Goal: Information Seeking & Learning: Learn about a topic

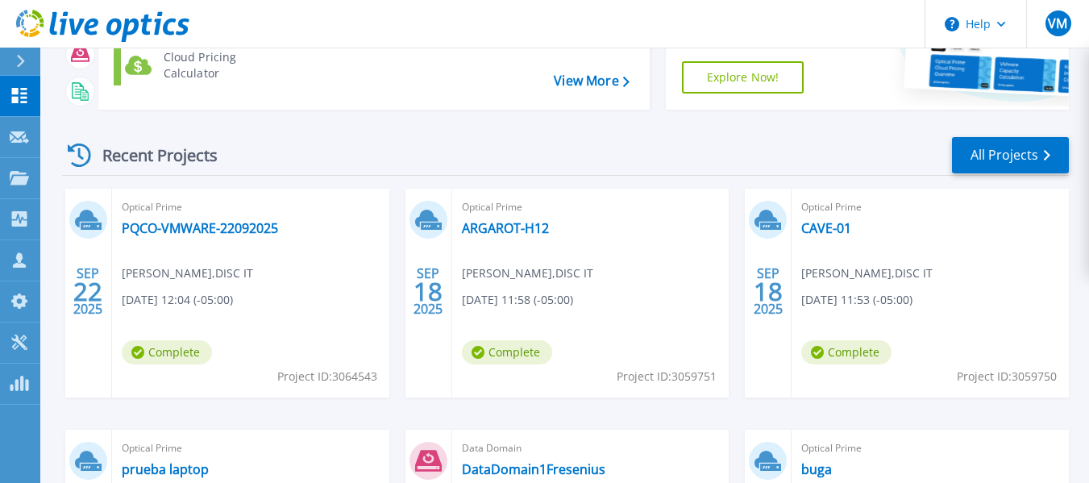
scroll to position [242, 0]
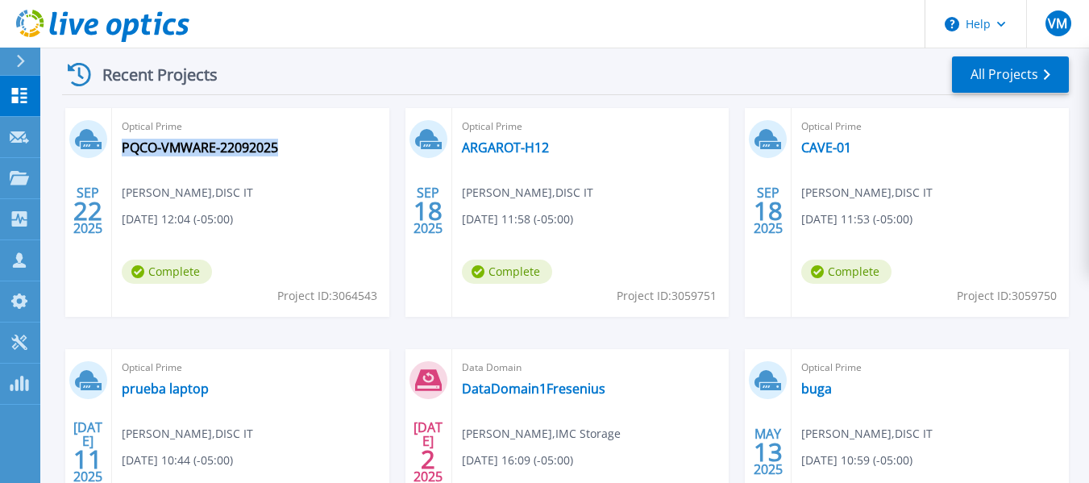
drag, startPoint x: 300, startPoint y: 150, endPoint x: 282, endPoint y: 154, distance: 18.2
click at [285, 153] on div "Optical Prime PQCO-VMWARE-22092025 [PERSON_NAME] , DISC IT [DATE] 12:04 (-05:00…" at bounding box center [250, 212] width 277 height 209
copy div "PQCO-VMWARE-22092025"
click at [289, 27] on header "Help VM Asociado de canal [PERSON_NAME] [PERSON_NAME][EMAIL_ADDRESS][DOMAIN_NAM…" at bounding box center [544, 24] width 1089 height 48
drag, startPoint x: 560, startPoint y: 155, endPoint x: 465, endPoint y: 160, distance: 95.3
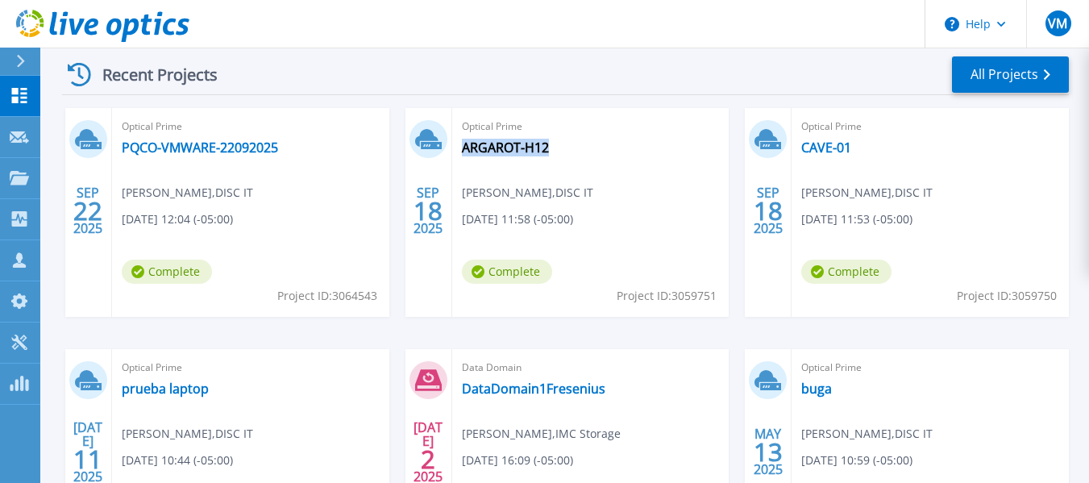
click at [465, 160] on div "Optical Prime ARGAROT-H12 Viktor Murcia , DISC IT 09/18/2025, 11:58 (-05:00) Co…" at bounding box center [590, 212] width 277 height 209
copy link "ARGAROT-H12"
click at [285, 26] on header "Help VM Asociado de canal Viktor Murcia viktor.murcia@disc-itbs.com DISC IT My …" at bounding box center [544, 24] width 1089 height 48
drag, startPoint x: 860, startPoint y: 148, endPoint x: 798, endPoint y: 155, distance: 62.4
click at [798, 155] on div "Optical Prime CAVE-01 Viktor Murcia , DISC IT 09/18/2025, 11:53 (-05:00) Comple…" at bounding box center [929, 212] width 277 height 209
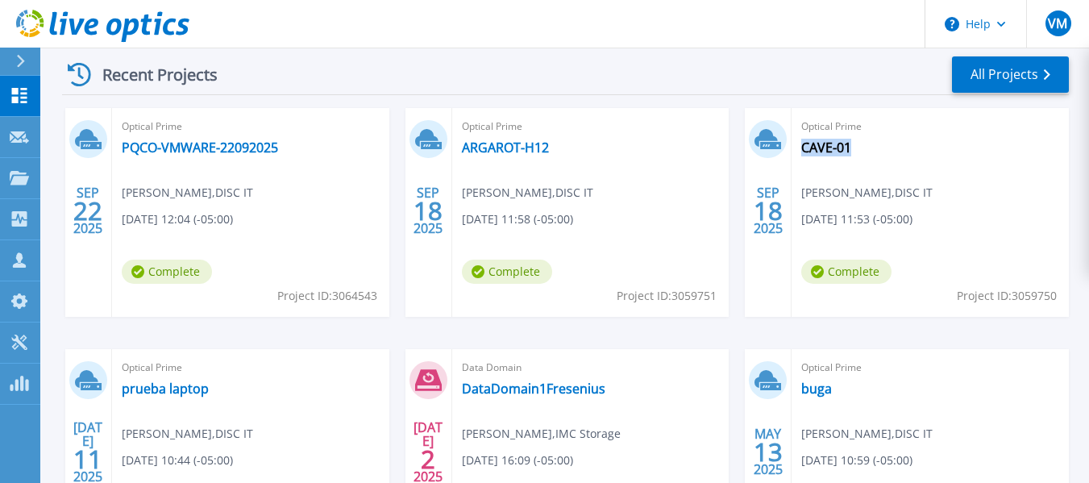
copy link "CAVE-01"
click at [542, 367] on span "Data Domain" at bounding box center [591, 368] width 258 height 18
click at [545, 147] on link "ARGAROT-H12" at bounding box center [505, 147] width 87 height 16
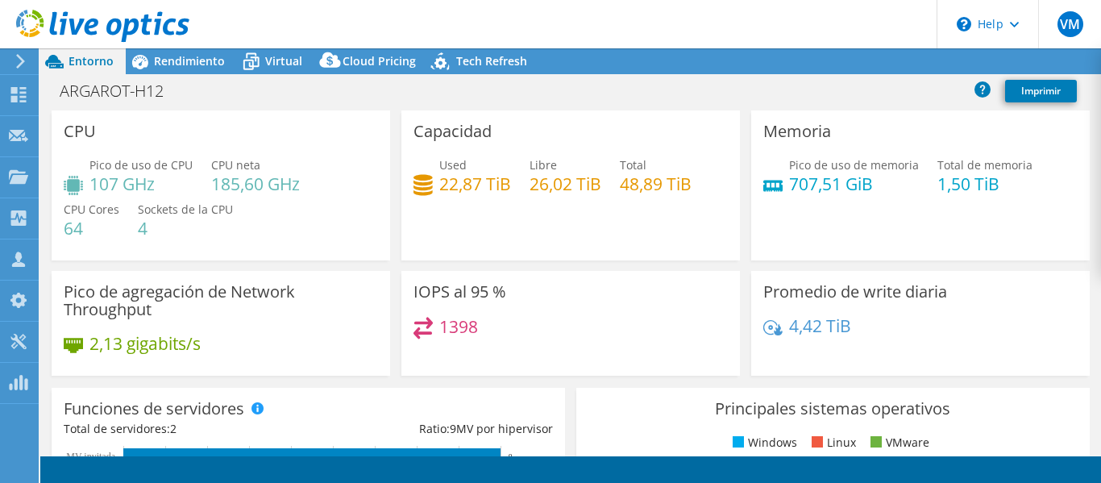
select select "USD"
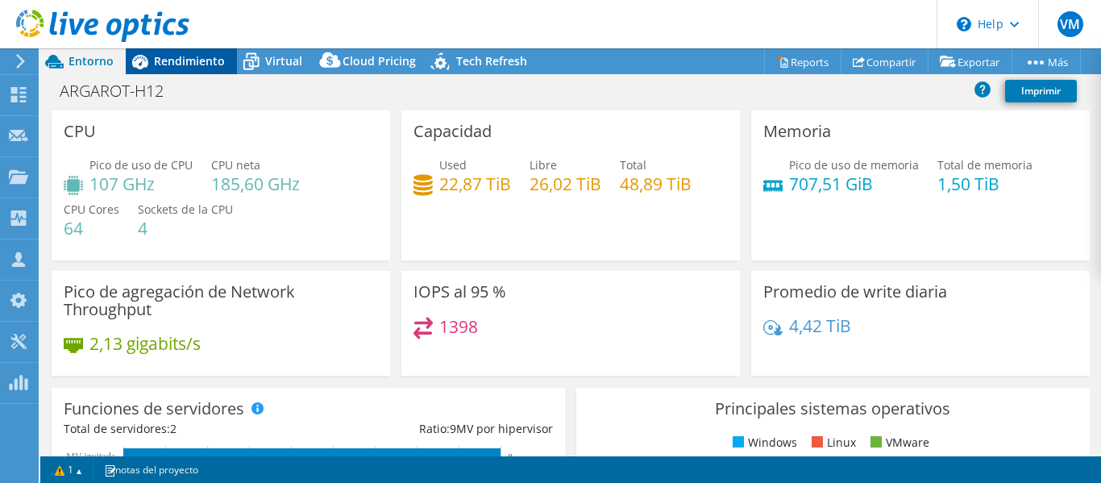
click at [194, 64] on span "Rendimiento" at bounding box center [189, 60] width 71 height 15
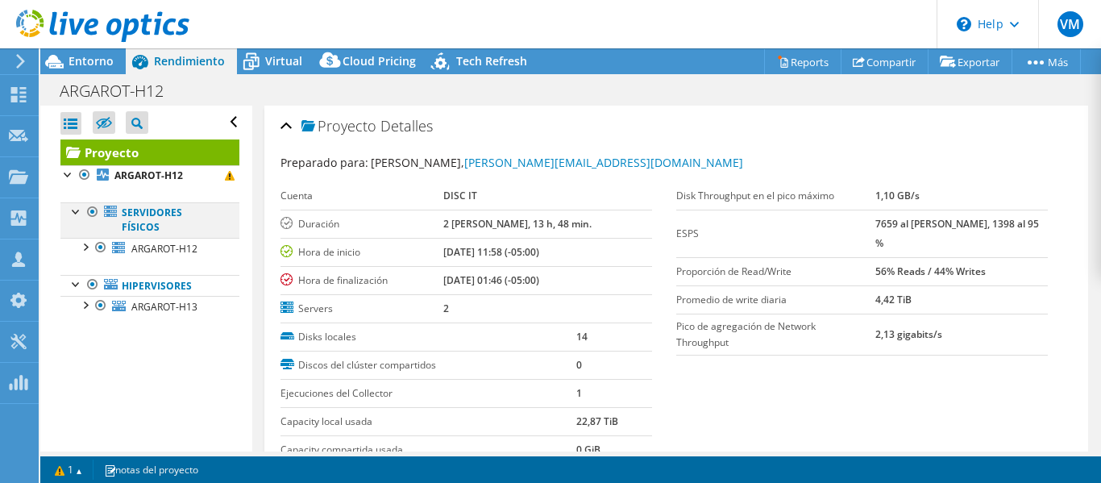
click at [77, 212] on div at bounding box center [77, 210] width 16 height 16
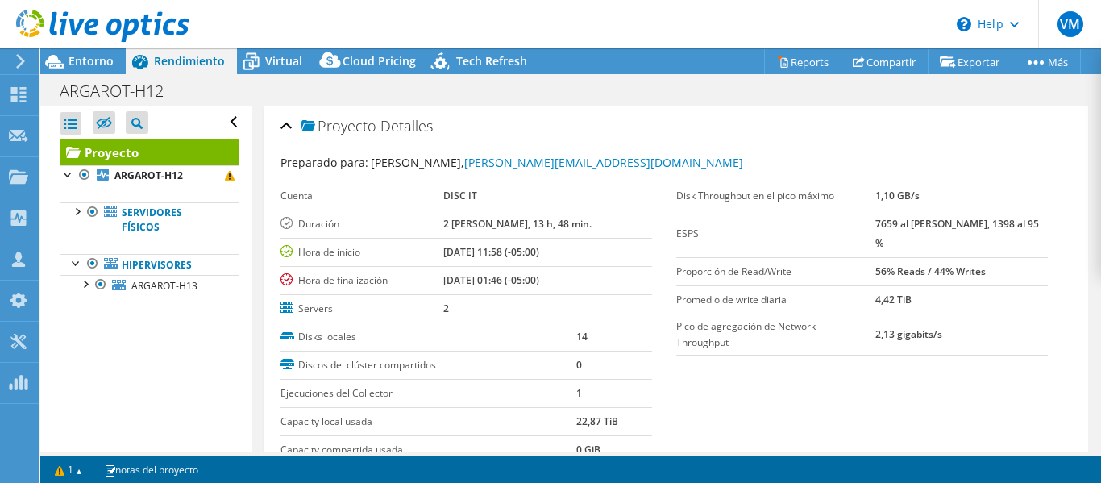
click at [175, 67] on span "Rendimiento" at bounding box center [189, 60] width 71 height 15
click at [89, 56] on span "Entorno" at bounding box center [91, 60] width 45 height 15
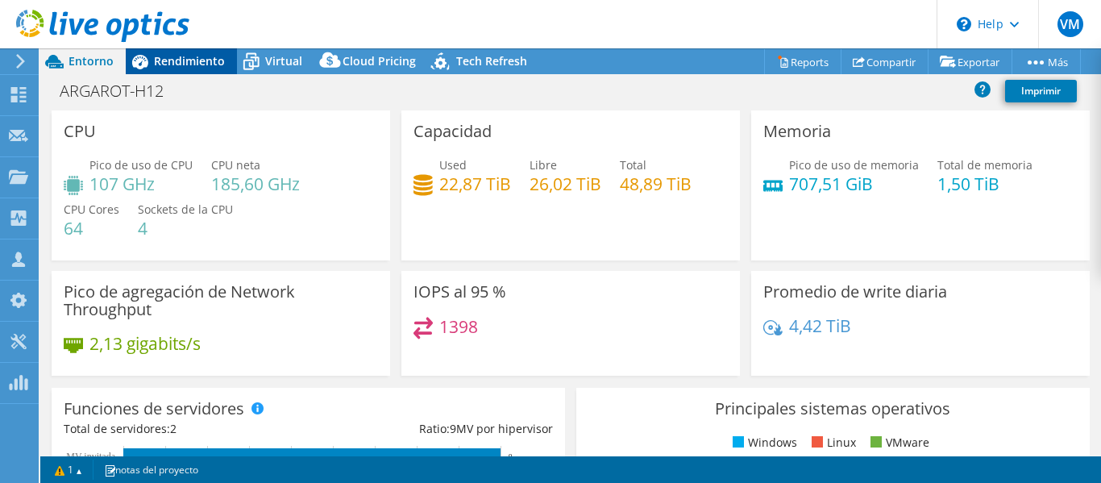
click at [183, 63] on span "Rendimiento" at bounding box center [189, 60] width 71 height 15
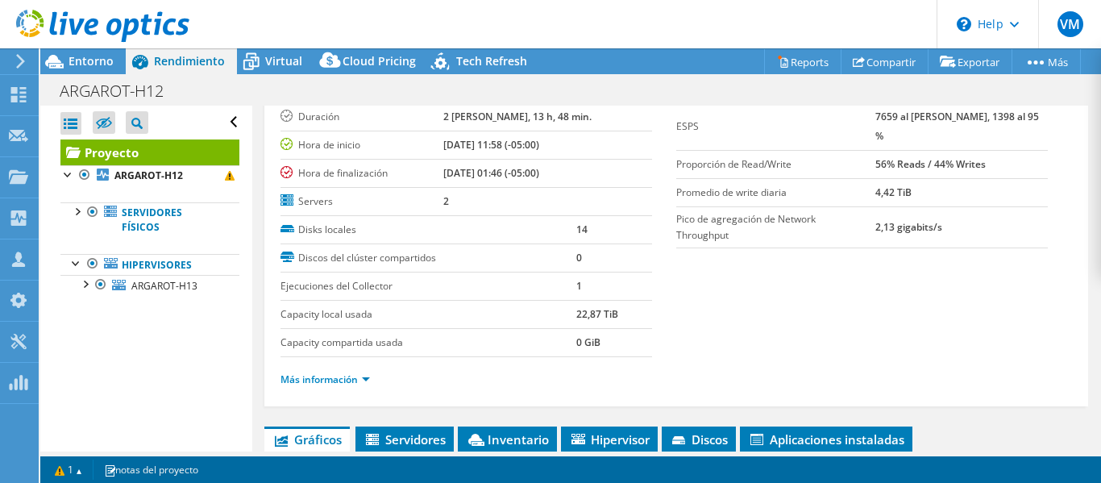
scroll to position [242, 0]
